Goal: Transaction & Acquisition: Purchase product/service

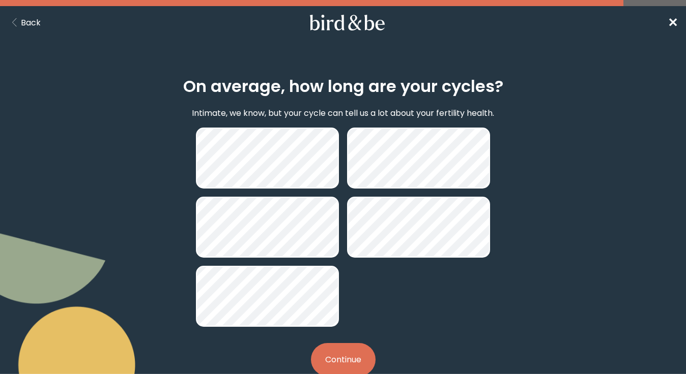
click at [346, 352] on button "Continue" at bounding box center [343, 359] width 65 height 33
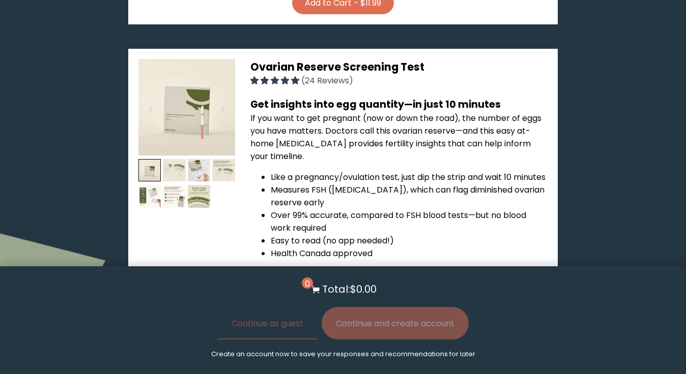
scroll to position [1119, 0]
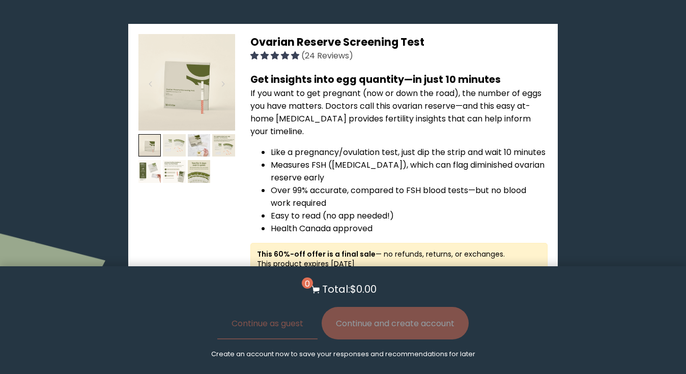
click at [173, 134] on img at bounding box center [174, 145] width 23 height 23
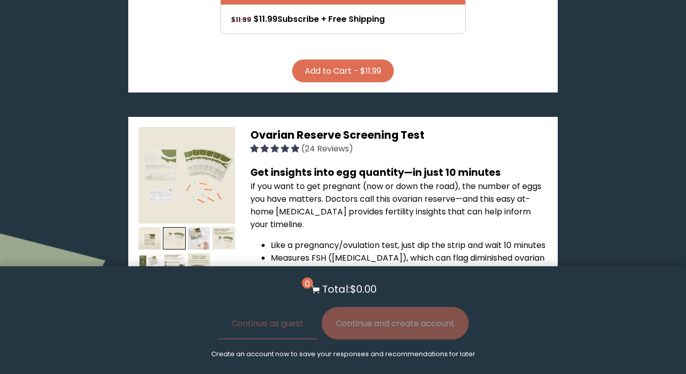
scroll to position [1017, 0]
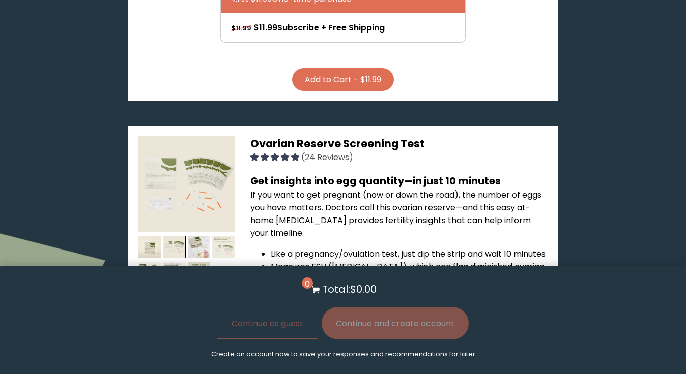
click at [224, 236] on img at bounding box center [223, 247] width 23 height 23
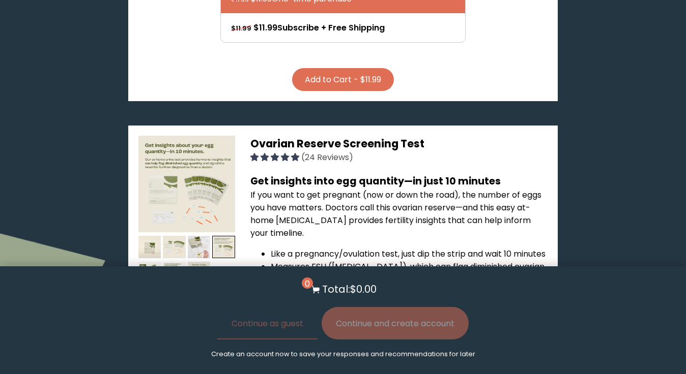
click at [190, 262] on img at bounding box center [199, 273] width 23 height 23
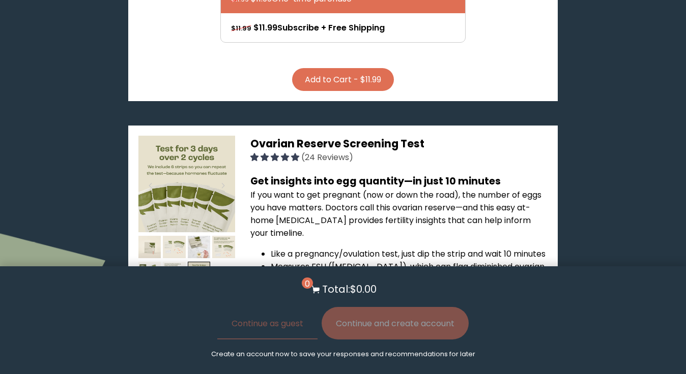
click at [171, 262] on img at bounding box center [174, 273] width 23 height 23
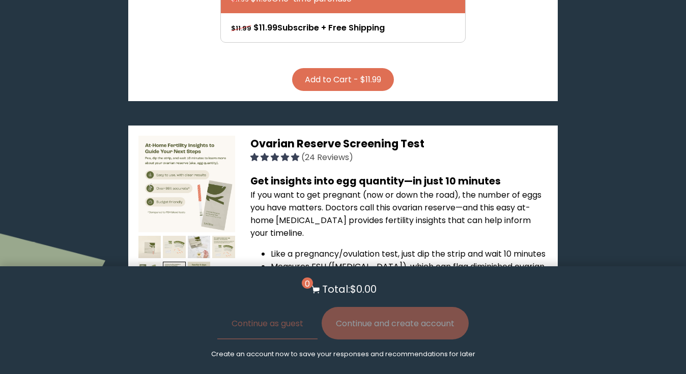
click at [150, 262] on img at bounding box center [149, 273] width 23 height 23
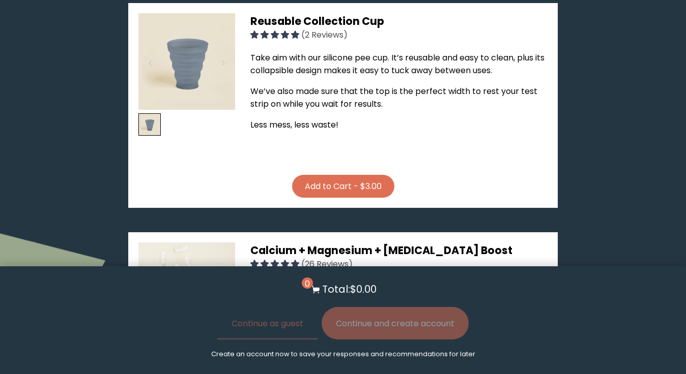
scroll to position [1576, 0]
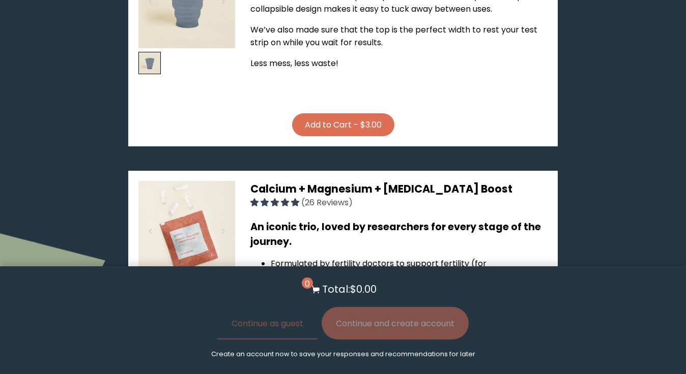
click at [346, 114] on button "Add to Cart - $3.00" at bounding box center [343, 124] width 102 height 23
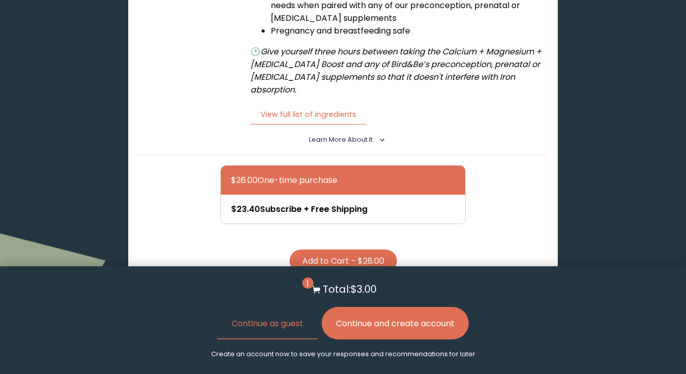
scroll to position [1932, 0]
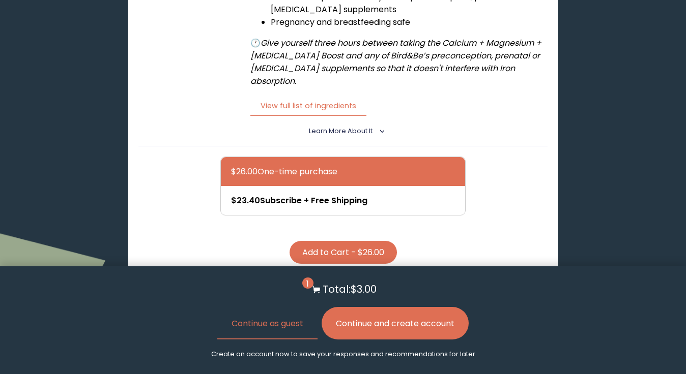
click at [352, 241] on button "Add to Cart - $26.00" at bounding box center [342, 252] width 107 height 23
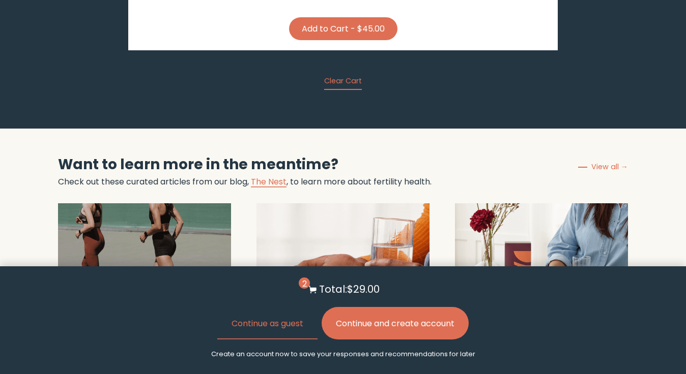
scroll to position [3153, 0]
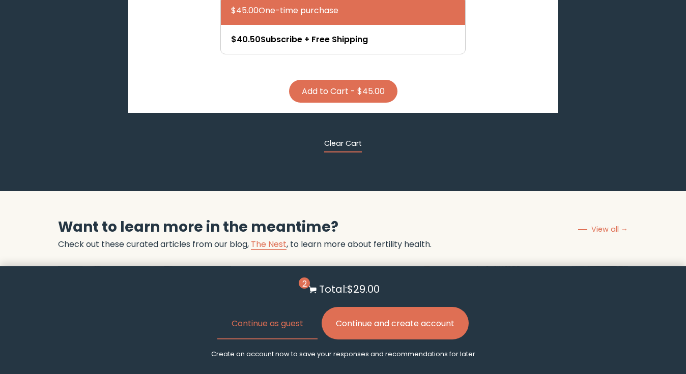
click at [340, 138] on button "Clear Cart" at bounding box center [343, 145] width 38 height 14
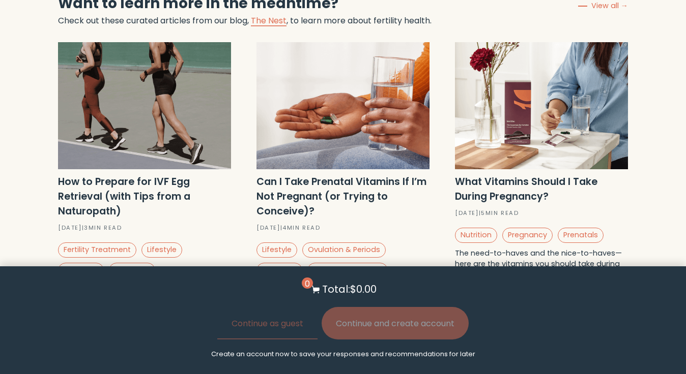
scroll to position [3373, 0]
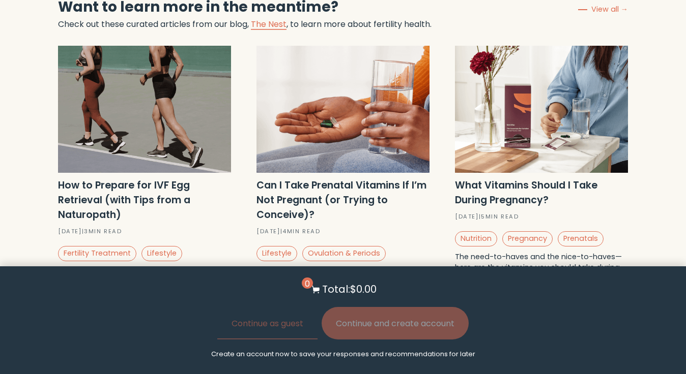
click at [301, 295] on span "Read More" at bounding box center [289, 300] width 39 height 10
